Goal: Information Seeking & Learning: Learn about a topic

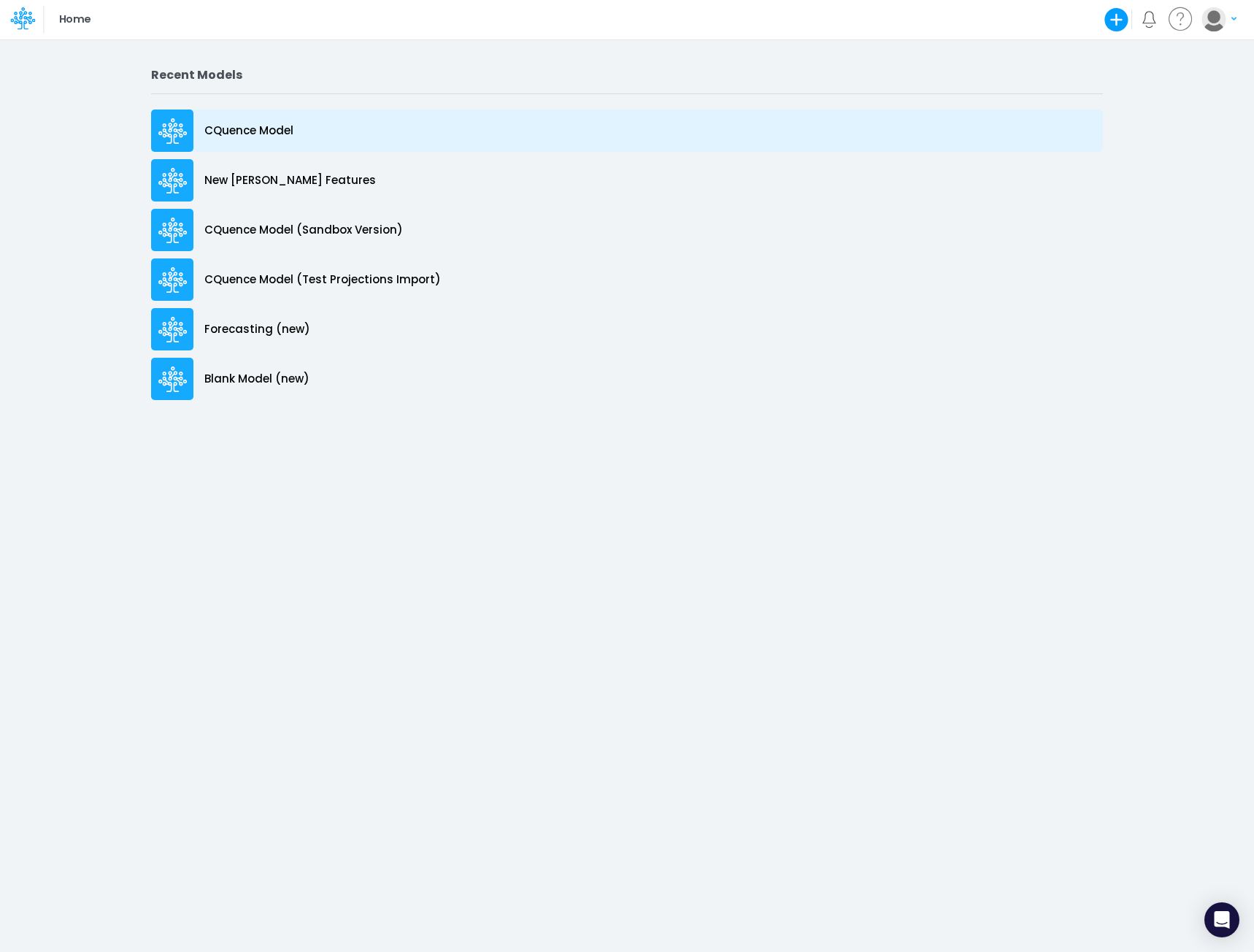
click at [255, 134] on p "CQuence Model" at bounding box center [249, 131] width 89 height 17
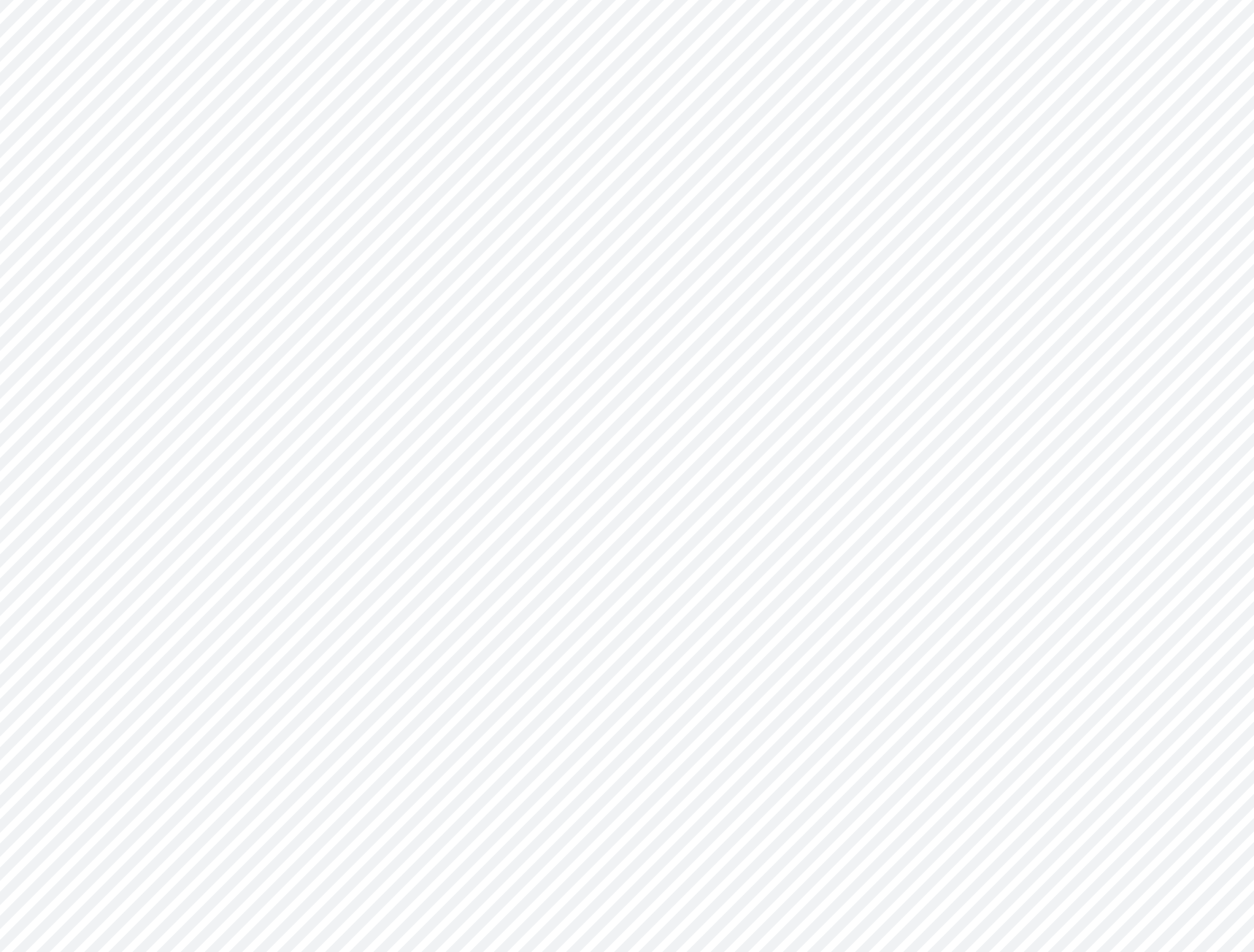
type input "Consolidated All by Month"
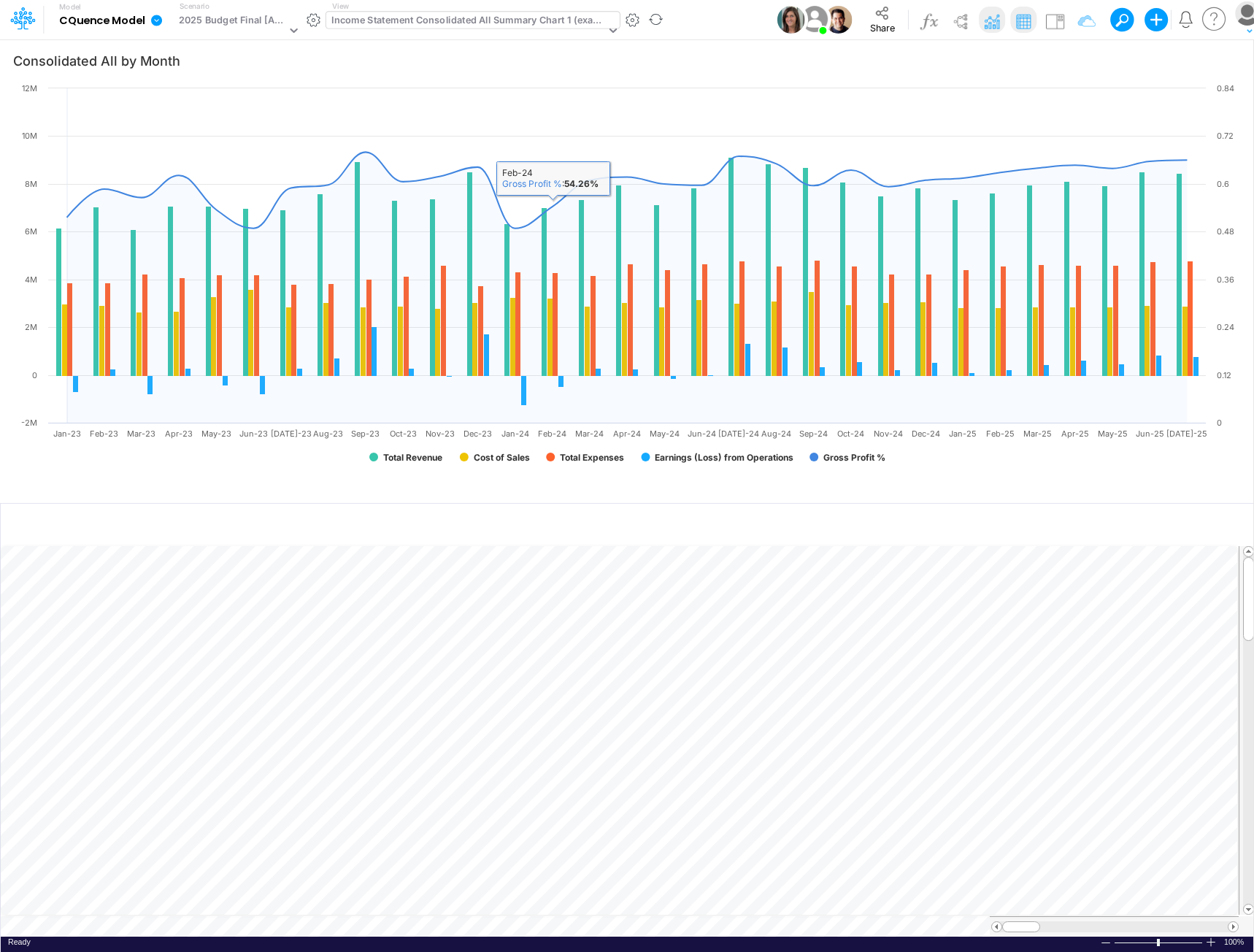
click at [474, 23] on div "Income Statement Consolidated All Summary Chart 1 (example)" at bounding box center [468, 22] width 274 height 17
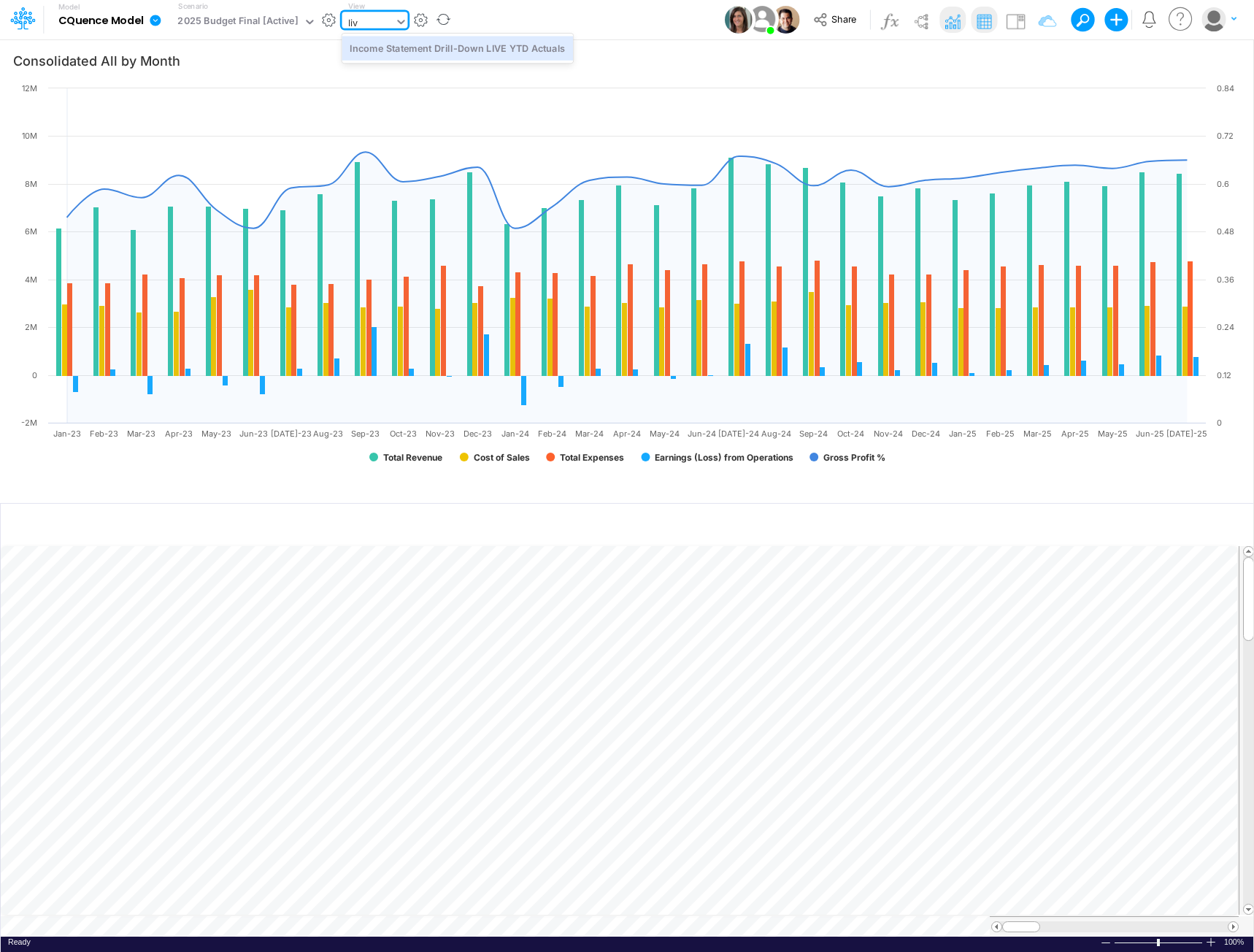
type input "live"
click at [477, 48] on div "Income Statement Drill-Down LIVE YTD Actuals" at bounding box center [458, 48] width 231 height 24
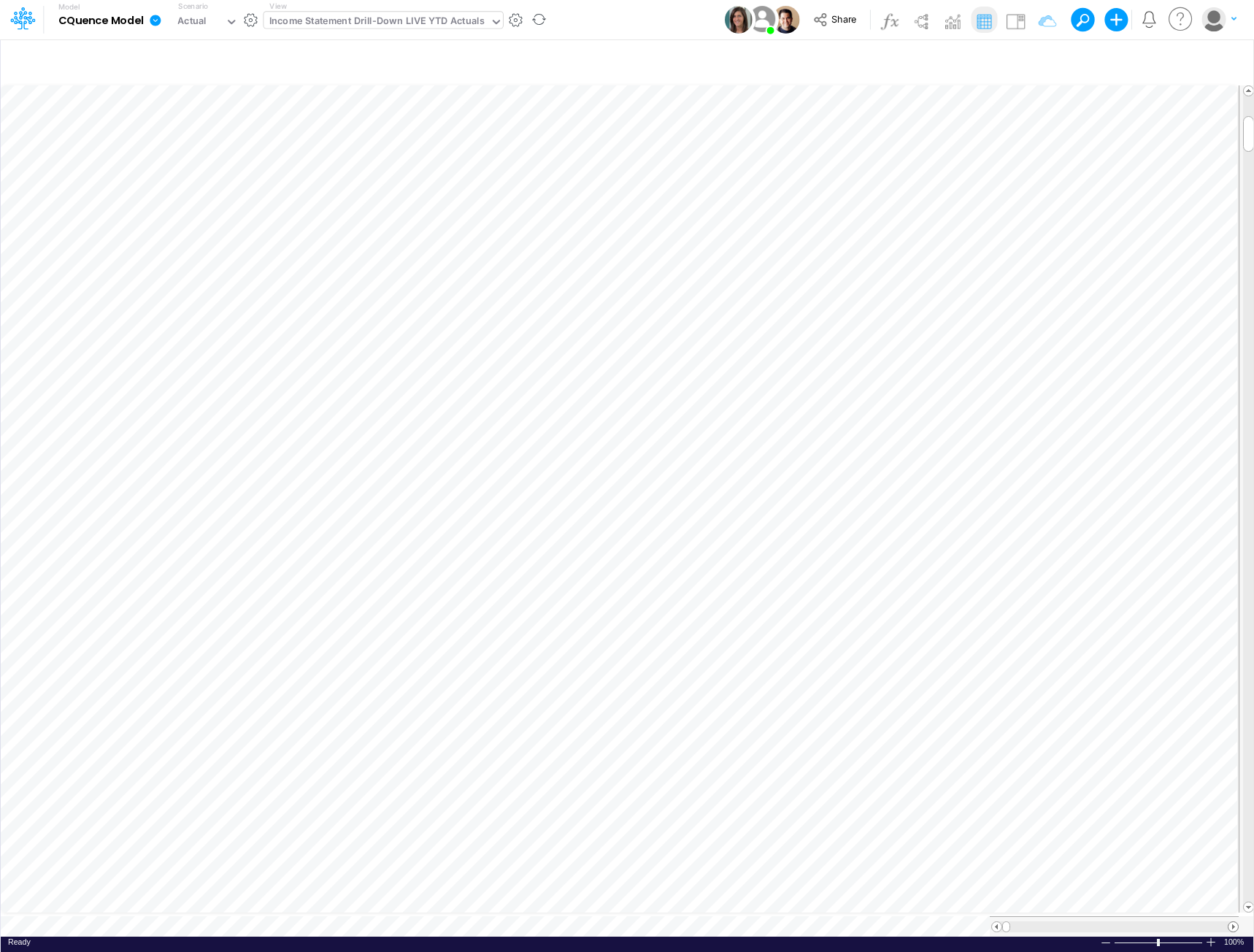
click at [1234, 922] on span at bounding box center [1233, 927] width 9 height 9
click at [1233, 922] on span at bounding box center [1233, 927] width 9 height 9
click at [1228, 922] on div at bounding box center [1234, 927] width 11 height 11
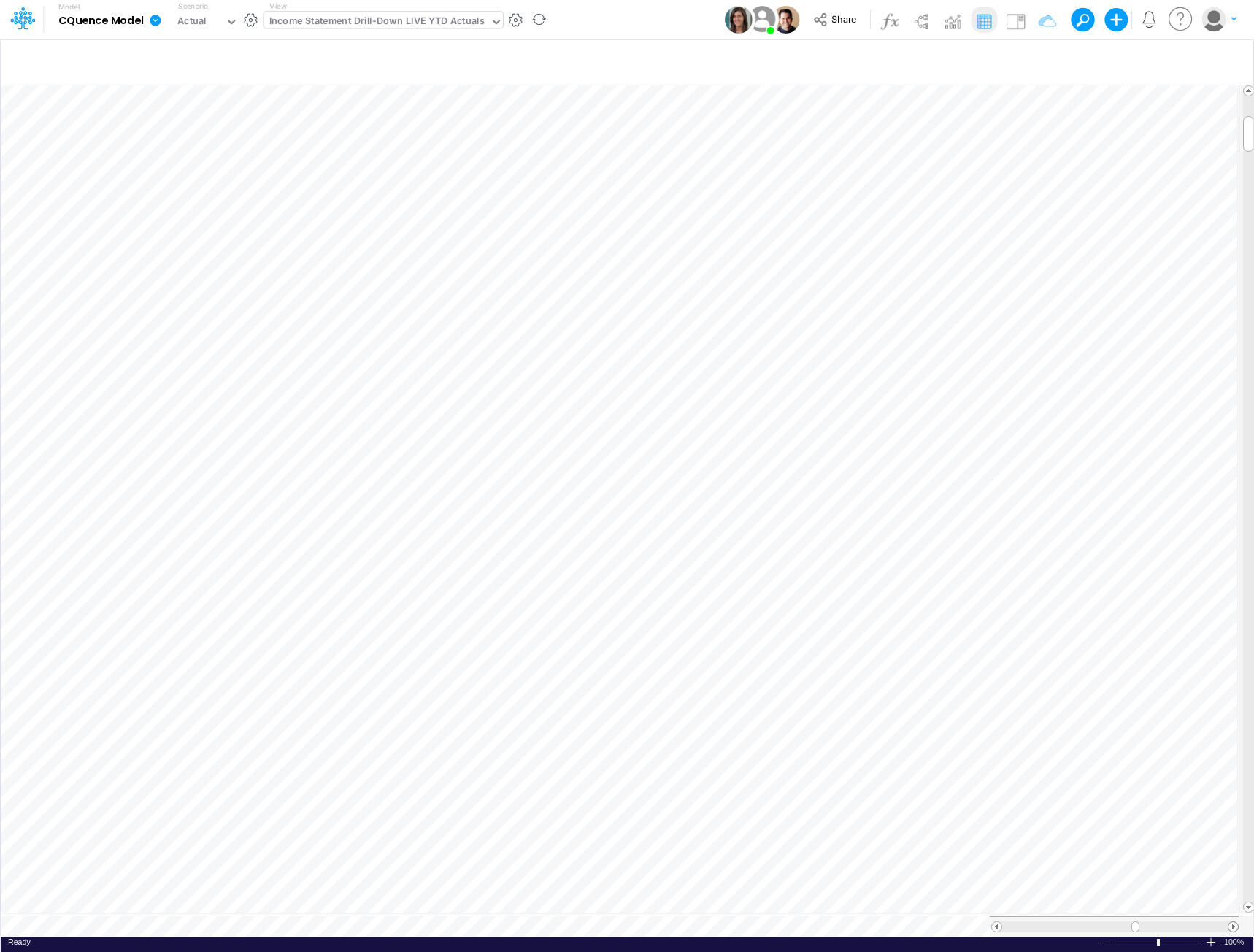
click at [1228, 922] on div at bounding box center [1234, 927] width 11 height 11
click at [1237, 95] on tr at bounding box center [628, 499] width 1254 height 835
click at [1000, 924] on span at bounding box center [997, 927] width 9 height 9
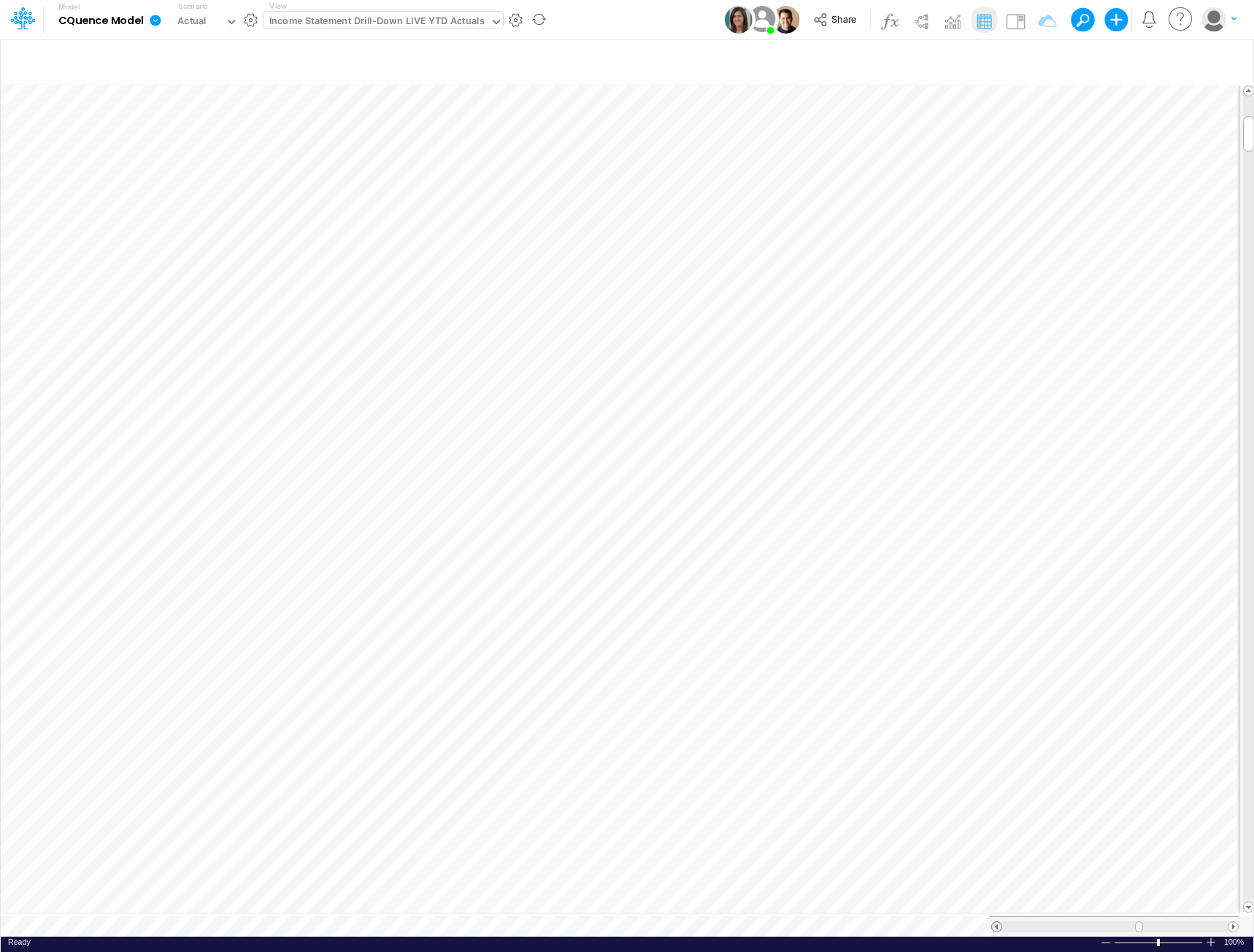
click at [1000, 924] on span at bounding box center [997, 927] width 9 height 9
drag, startPoint x: 1249, startPoint y: 122, endPoint x: 1233, endPoint y: 17, distance: 106.2
click at [1233, 17] on div "Model CQuence Model Edit model settings Duplicate Import QuickBooks QuickBooks …" at bounding box center [627, 476] width 1254 height 952
